Goal: Answer question/provide support

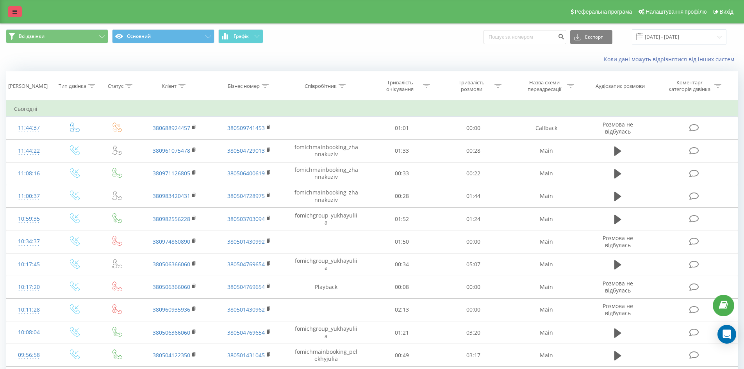
click at [15, 11] on icon at bounding box center [14, 11] width 5 height 5
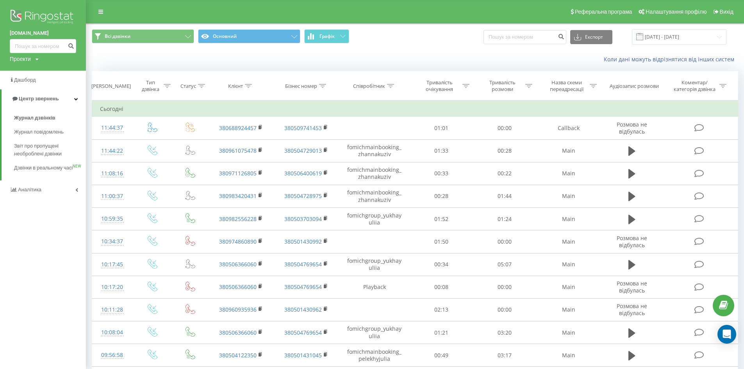
click at [35, 13] on img at bounding box center [43, 18] width 66 height 20
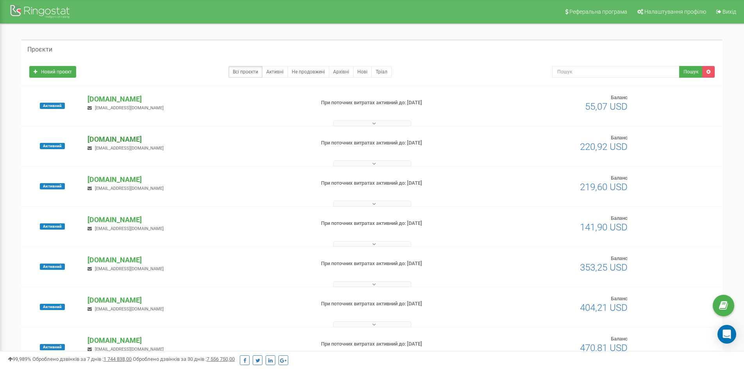
click at [101, 137] on p "[DOMAIN_NAME]" at bounding box center [197, 139] width 221 height 10
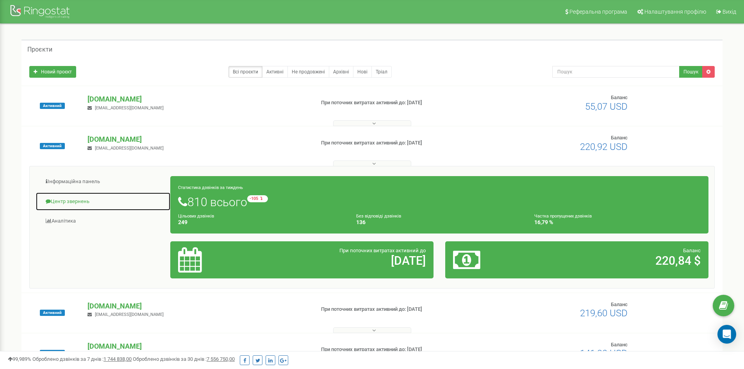
drag, startPoint x: 64, startPoint y: 201, endPoint x: 92, endPoint y: 193, distance: 29.2
click at [64, 201] on link "Центр звернень" at bounding box center [103, 201] width 135 height 19
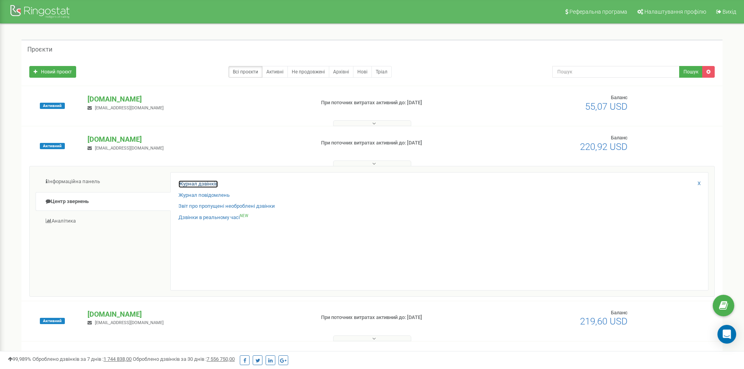
click at [196, 183] on link "Журнал дзвінків" at bounding box center [197, 183] width 39 height 7
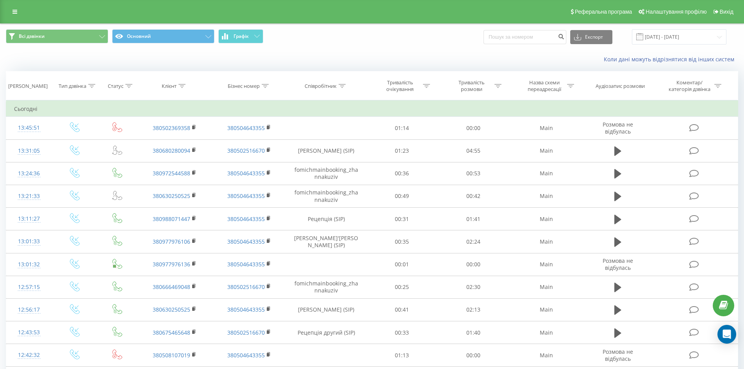
click at [577, 61] on div "Коли дані можуть відрізнятися вiд інших систем" at bounding box center [511, 59] width 464 height 8
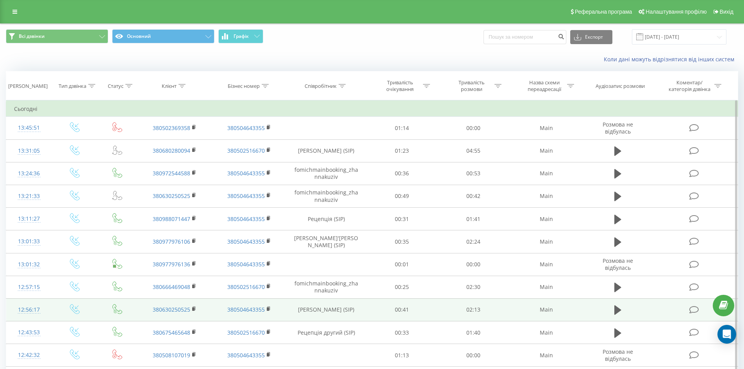
click at [694, 306] on icon at bounding box center [694, 310] width 10 height 8
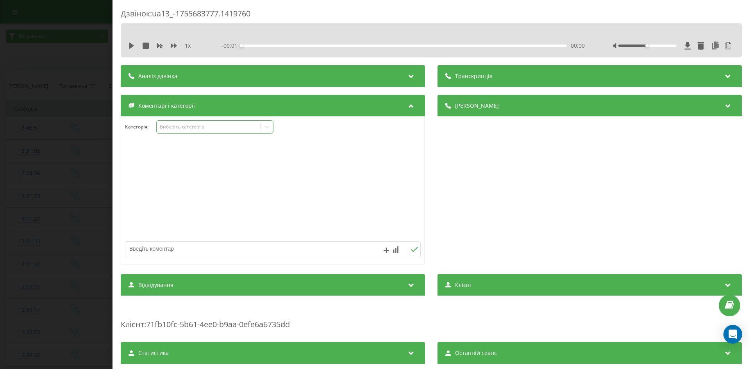
click at [196, 125] on div "Виберіть категорію" at bounding box center [209, 127] width 98 height 6
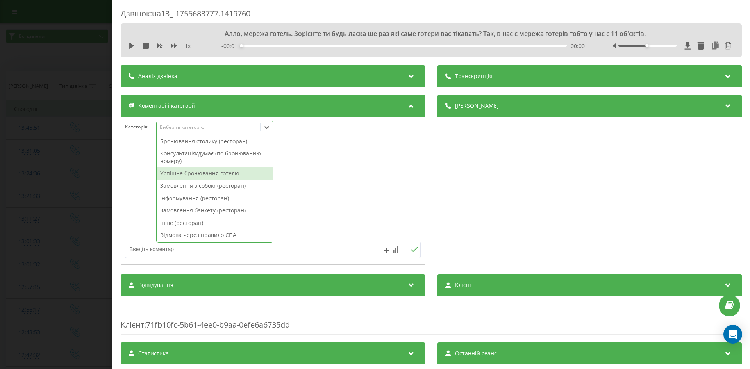
click at [200, 175] on div "Успішне бронювання готелю" at bounding box center [215, 173] width 116 height 12
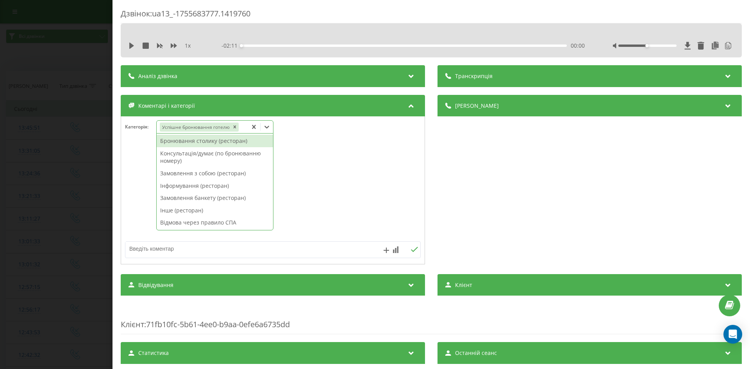
click at [148, 250] on textarea at bounding box center [243, 249] width 236 height 14
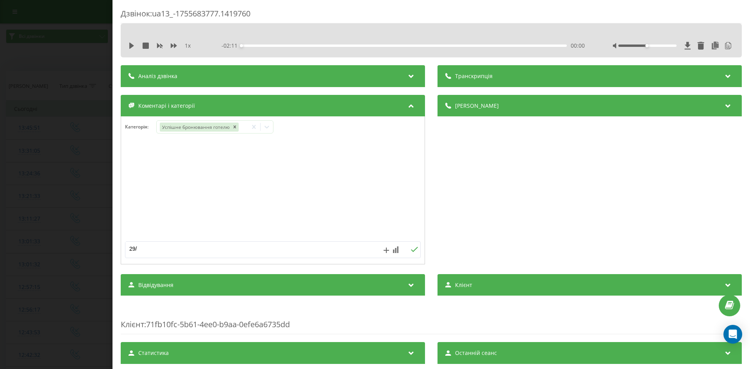
click at [162, 245] on textarea "29/" at bounding box center [243, 249] width 236 height 14
click at [173, 251] on textarea "29" at bounding box center [243, 249] width 236 height 14
type textarea "[DATE]-[DATE]"
click at [410, 247] on icon at bounding box center [413, 249] width 7 height 5
click at [16, 100] on div "Дзвінок : ua13_-1755683777.1419760 1 x - 02:11 00:00 00:00 Транскрипція 00:00 А…" at bounding box center [375, 184] width 750 height 369
